Goal: Share content

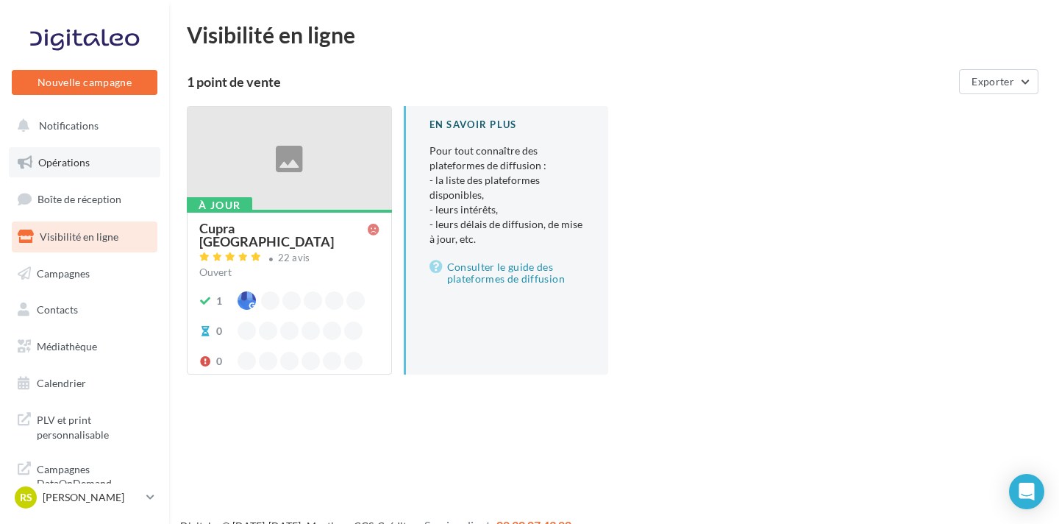
click at [96, 163] on link "Opérations" at bounding box center [84, 162] width 151 height 31
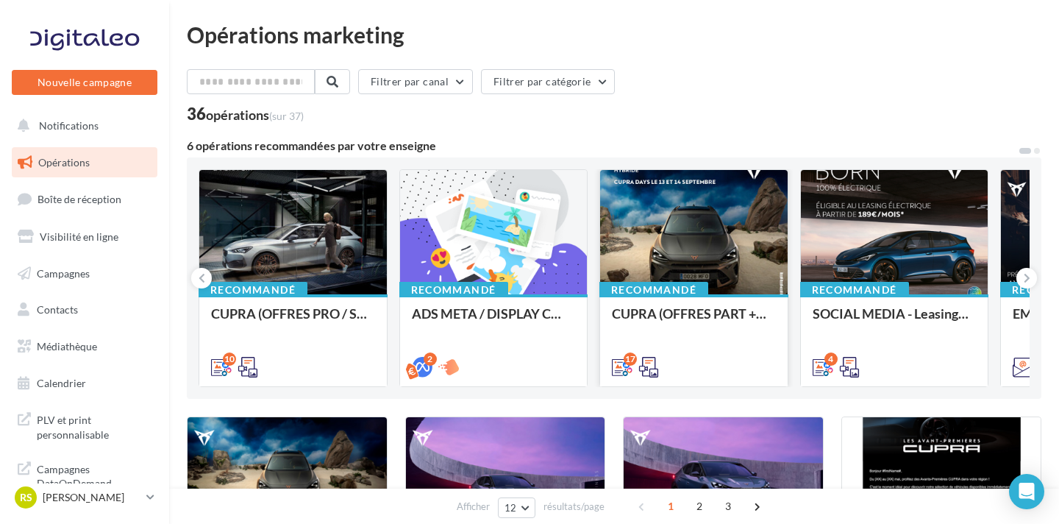
click at [703, 266] on div at bounding box center [694, 233] width 188 height 126
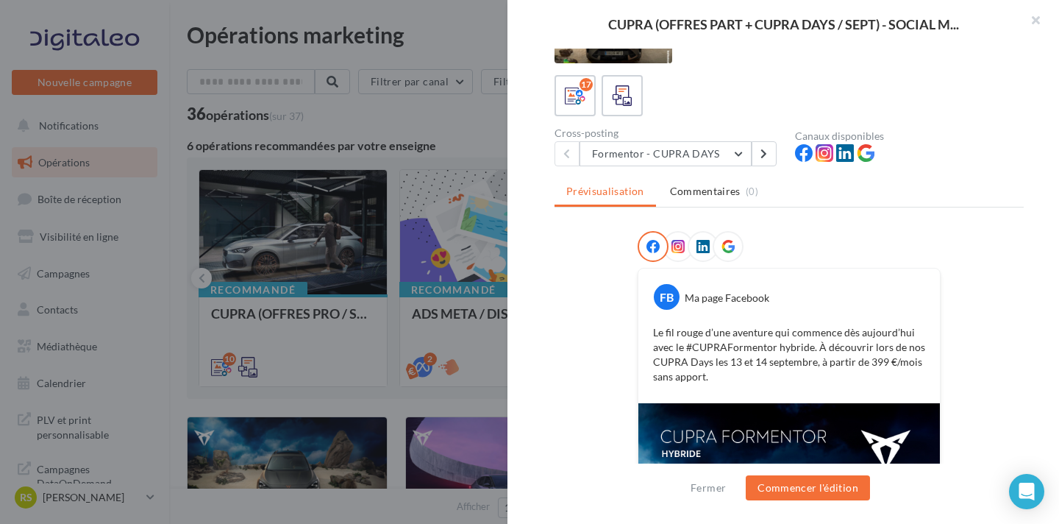
scroll to position [63, 0]
click at [676, 145] on button "Formentor - CUPRA DAYS" at bounding box center [665, 152] width 172 height 25
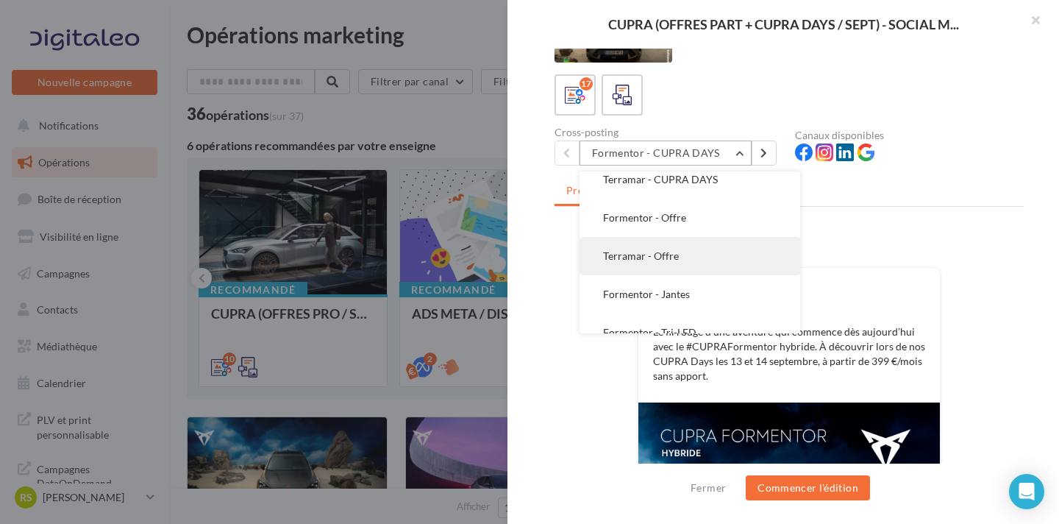
scroll to position [89, 0]
click at [708, 263] on button "Formentor - Jantes" at bounding box center [689, 254] width 221 height 38
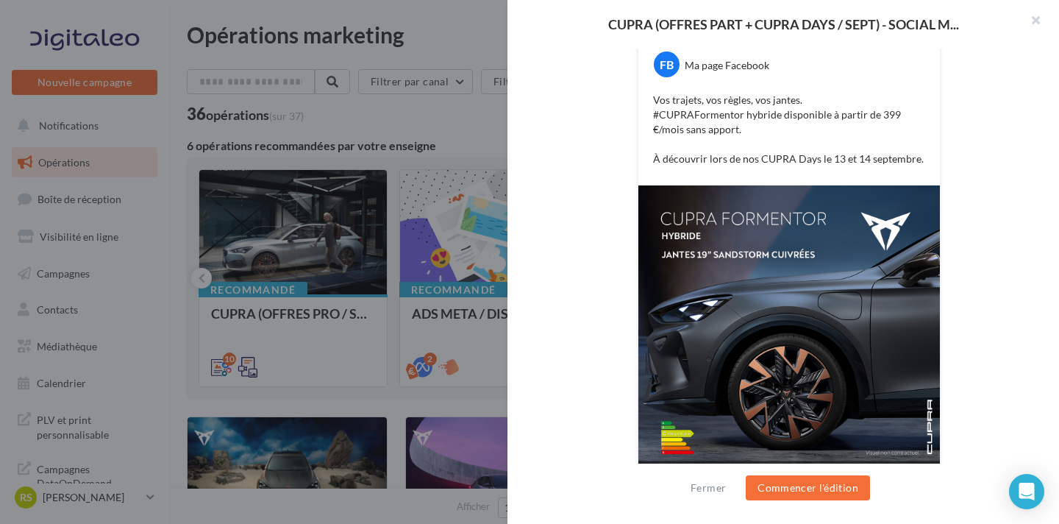
scroll to position [292, 0]
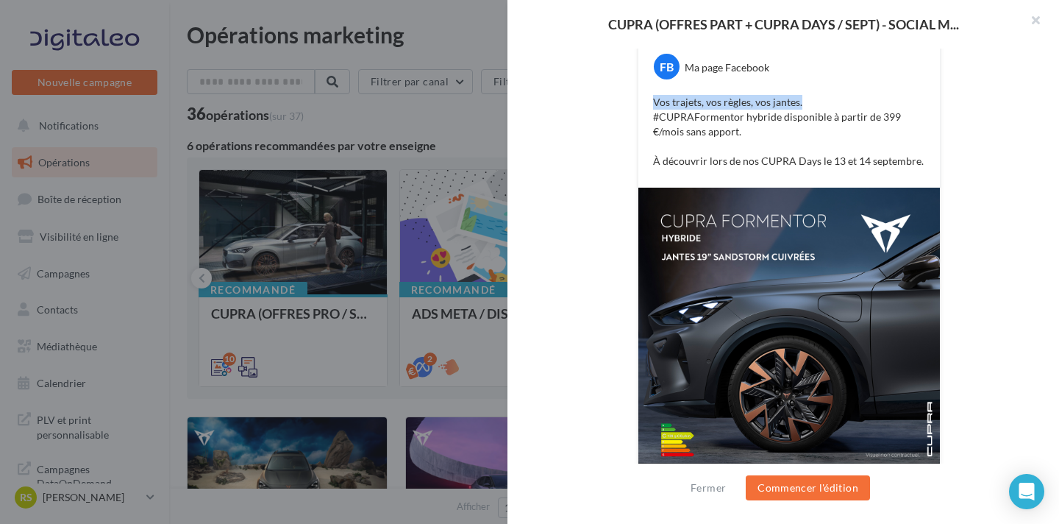
drag, startPoint x: 805, startPoint y: 100, endPoint x: 656, endPoint y: 98, distance: 149.3
click at [656, 98] on p "Vos trajets, vos règles, vos jantes. ​ #CUPRAFormentor hybride disponible à par…" at bounding box center [789, 132] width 272 height 74
copy p "Vos trajets, vos règles, vos jantes."
click at [941, 155] on div "FB Ma page Facebook Vos trajets, vos règles, vos jantes. ​ #CUPRAFormentor hybr…" at bounding box center [788, 255] width 469 height 508
click at [613, 146] on div "FB Ma page Facebook Vos trajets, vos règles, vos jantes. ​ #CUPRAFormentor hybr…" at bounding box center [788, 255] width 469 height 508
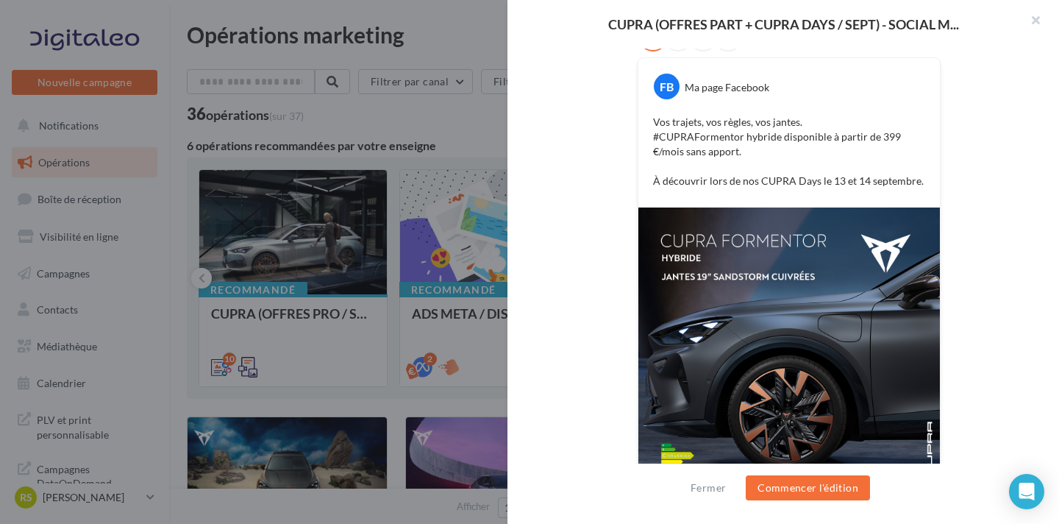
scroll to position [276, 0]
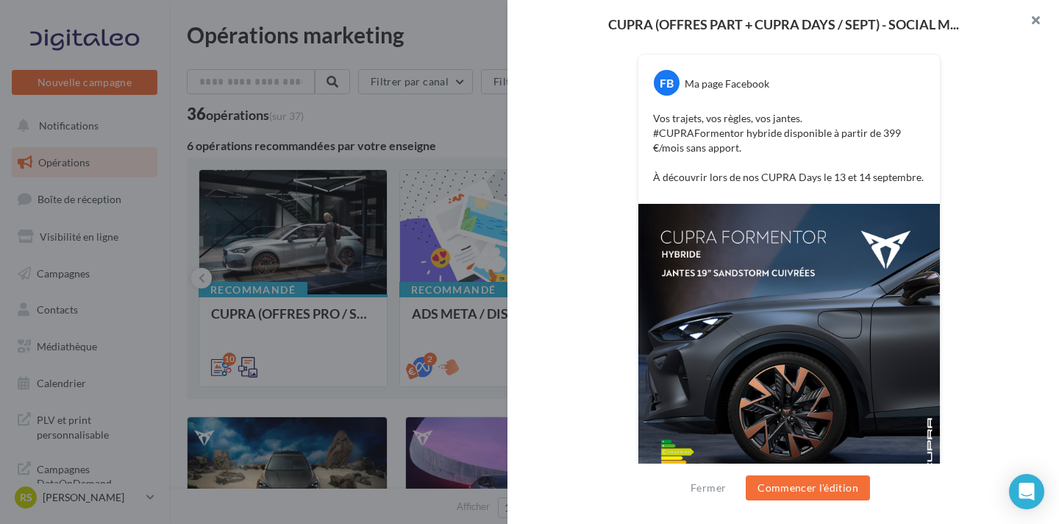
click at [1038, 18] on button "button" at bounding box center [1029, 22] width 59 height 44
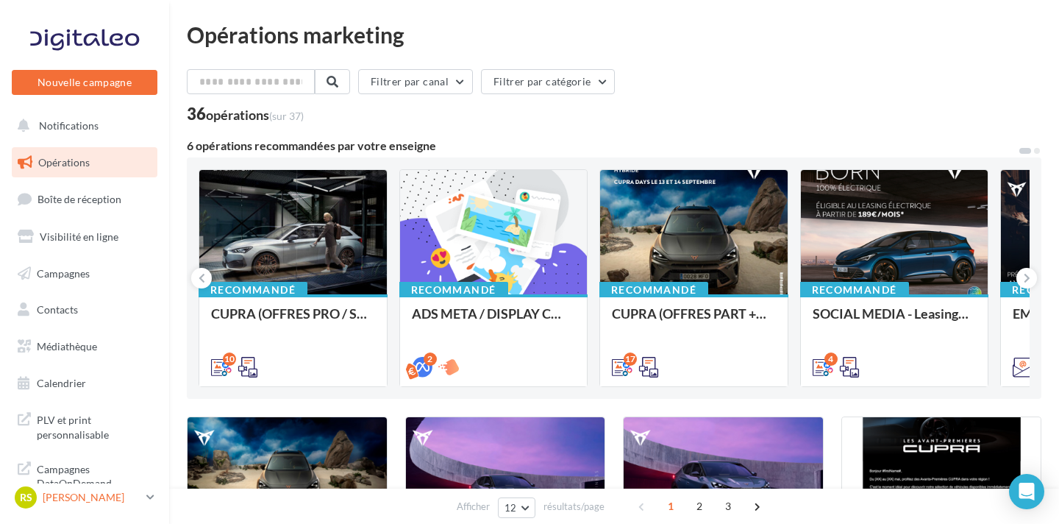
click at [101, 503] on p "[PERSON_NAME]" at bounding box center [92, 497] width 98 height 15
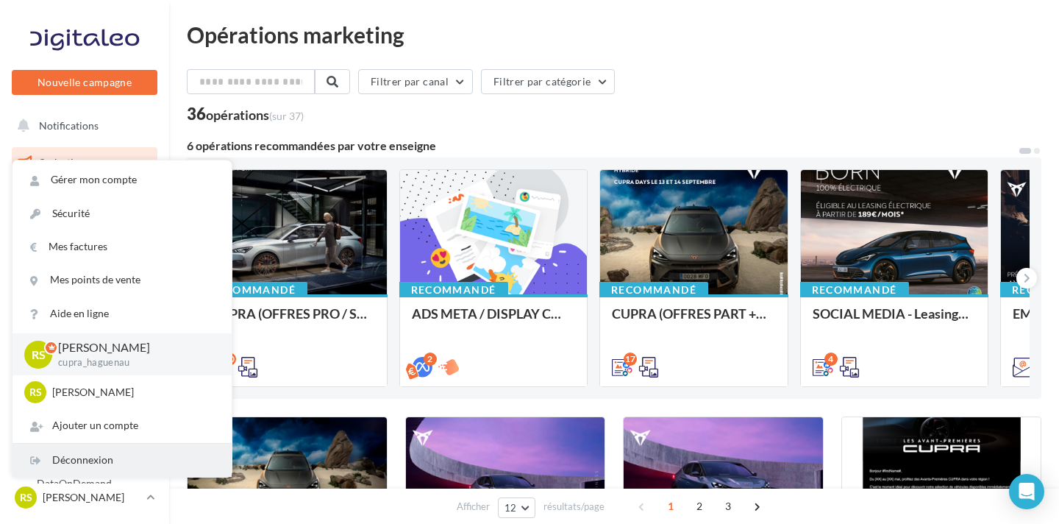
click at [109, 464] on div "Déconnexion" at bounding box center [122, 459] width 219 height 33
